Goal: Check status: Check status

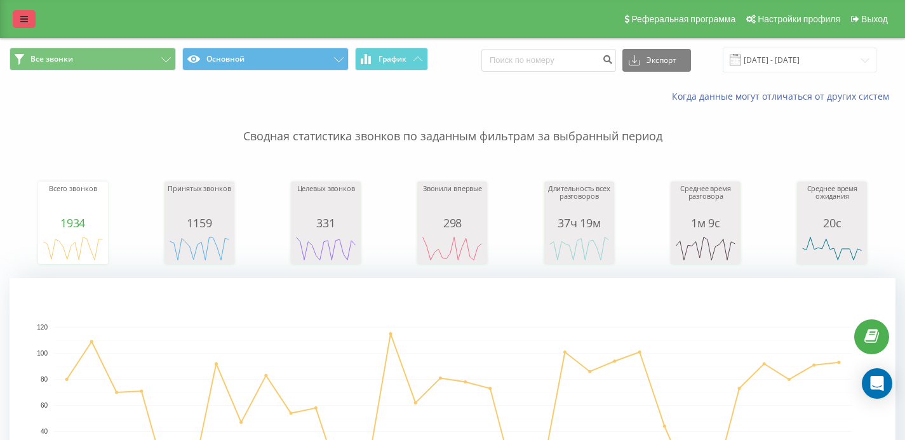
click at [27, 13] on link at bounding box center [24, 19] width 23 height 18
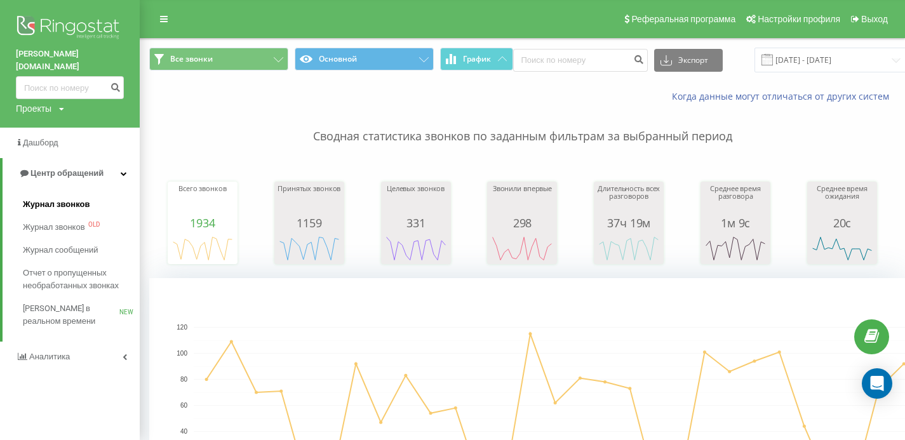
click at [69, 198] on span "Журнал звонков" at bounding box center [56, 204] width 67 height 13
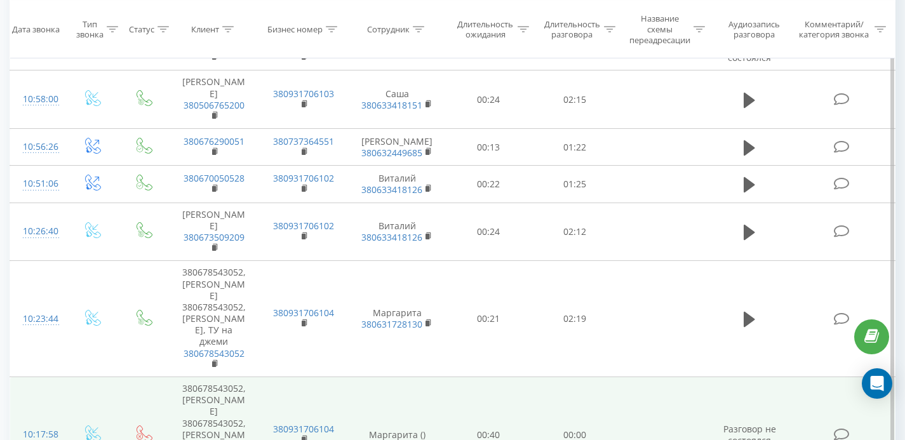
scroll to position [1294, 0]
